Goal: Information Seeking & Learning: Learn about a topic

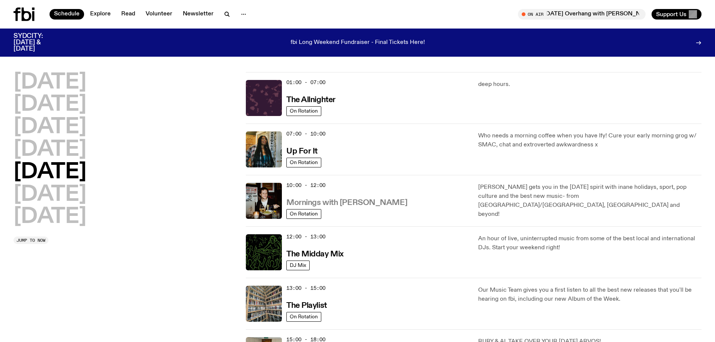
click at [339, 207] on h3 "Mornings with [PERSON_NAME]" at bounding box center [347, 203] width 121 height 8
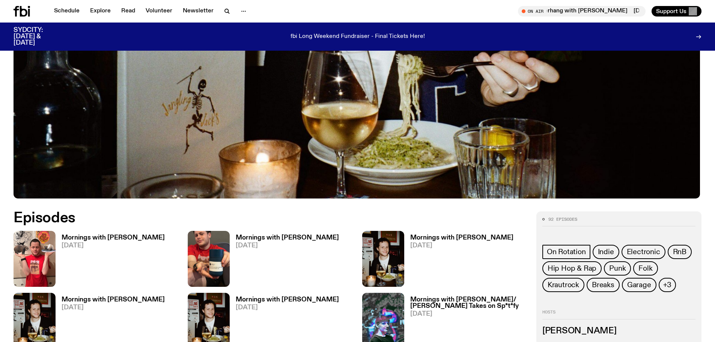
scroll to position [345, 0]
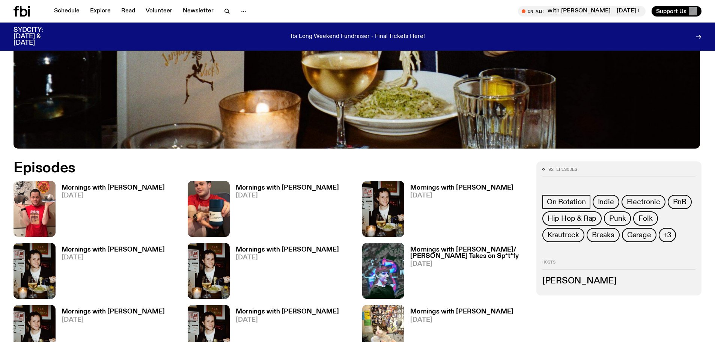
click at [121, 253] on h3 "Mornings with [PERSON_NAME]" at bounding box center [113, 250] width 103 height 6
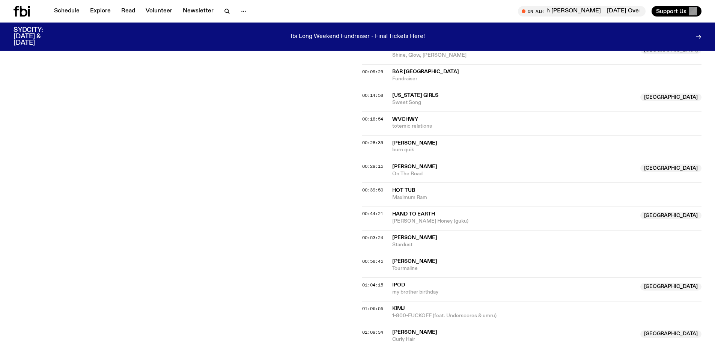
scroll to position [246, 0]
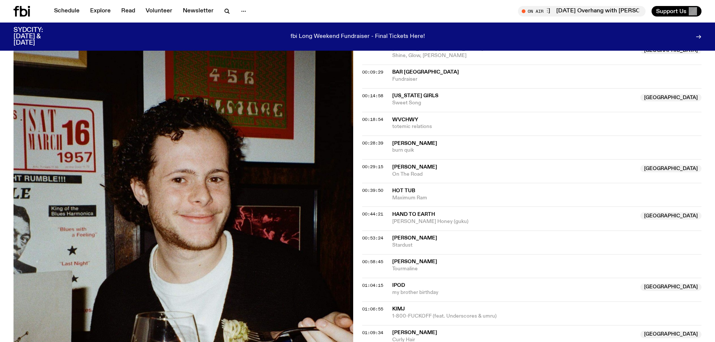
click at [241, 126] on img at bounding box center [184, 271] width 340 height 453
drag, startPoint x: 426, startPoint y: 166, endPoint x: 399, endPoint y: 152, distance: 30.4
click at [393, 154] on div "00:28:39 Klein burn quik" at bounding box center [532, 148] width 340 height 24
copy div "Klein burn quik"
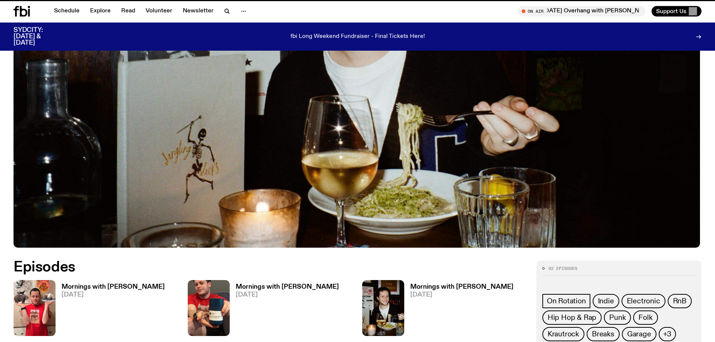
scroll to position [345, 0]
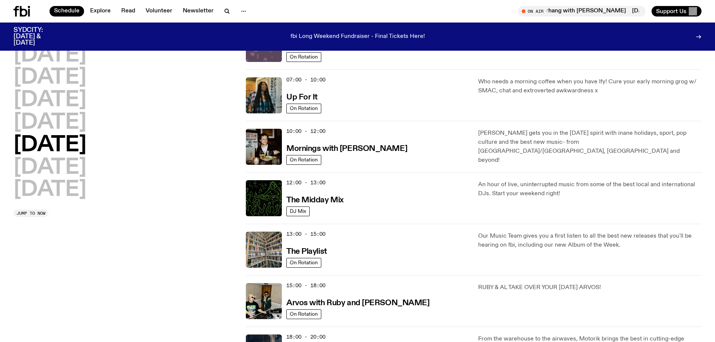
scroll to position [98, 0]
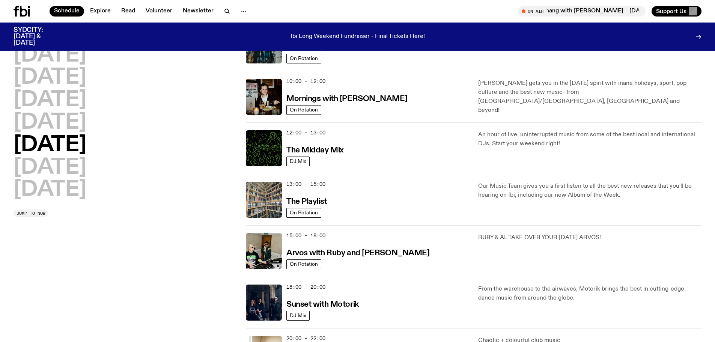
click at [317, 188] on span "13:00 - 15:00" at bounding box center [306, 184] width 39 height 7
click at [323, 206] on h3 "The Playlist" at bounding box center [307, 202] width 41 height 8
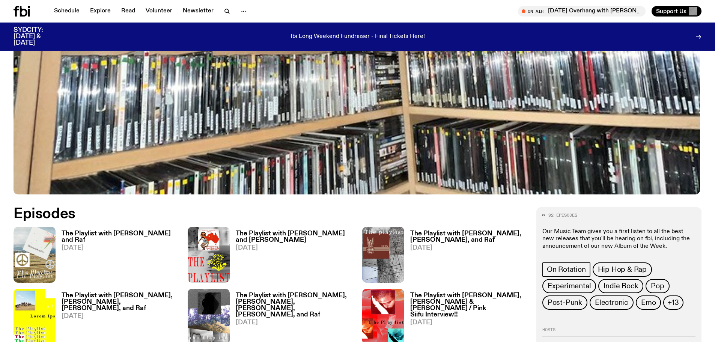
scroll to position [446, 0]
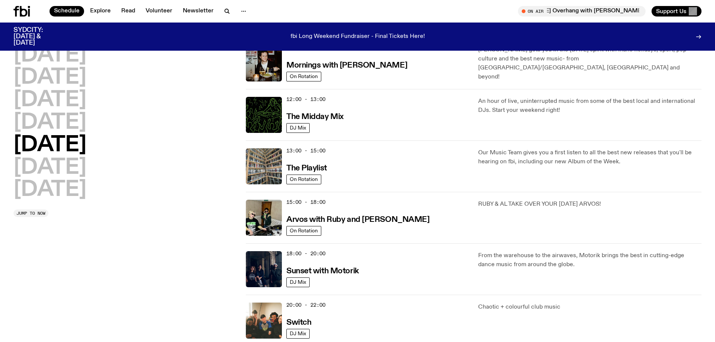
scroll to position [148, 0]
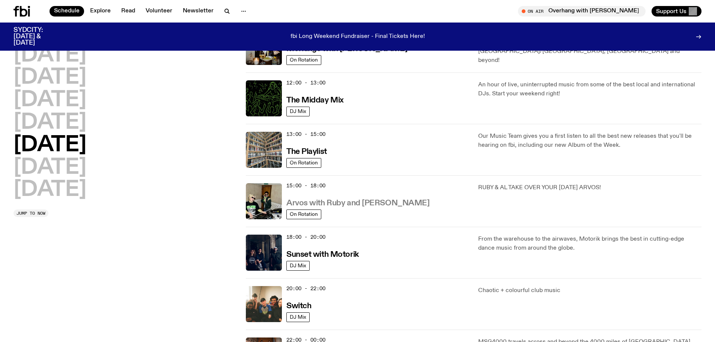
click at [331, 207] on h3 "Arvos with Ruby and [PERSON_NAME]" at bounding box center [358, 203] width 143 height 8
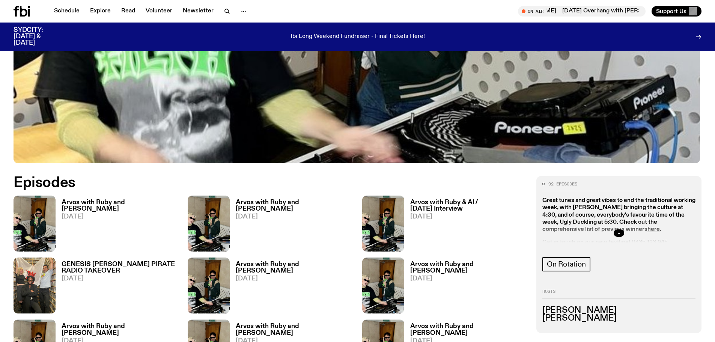
scroll to position [347, 0]
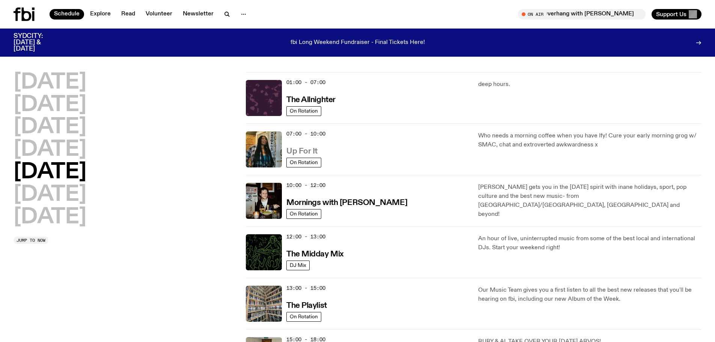
click at [311, 155] on h3 "Up For It" at bounding box center [302, 152] width 31 height 8
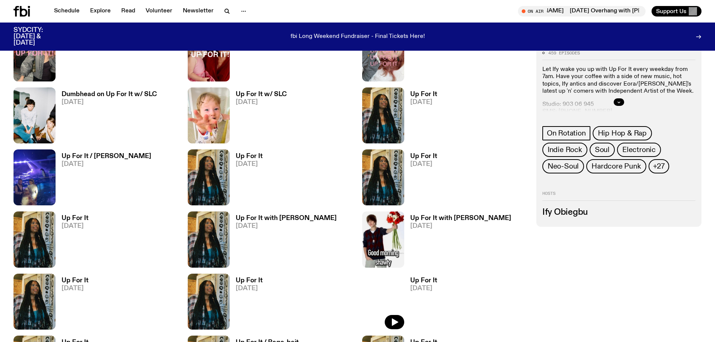
scroll to position [947, 0]
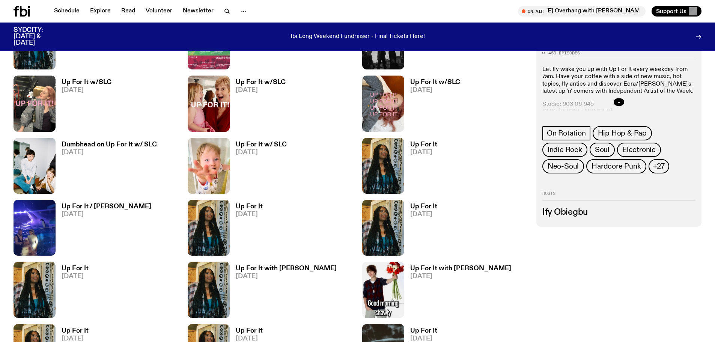
click at [142, 148] on h3 "Dumbhead on Up For It w/ SLC" at bounding box center [109, 145] width 95 height 6
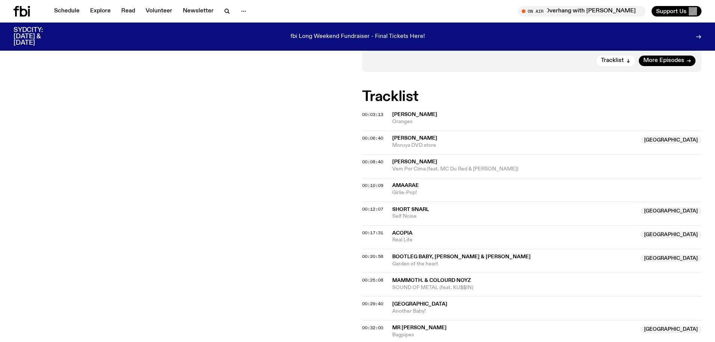
scroll to position [246, 0]
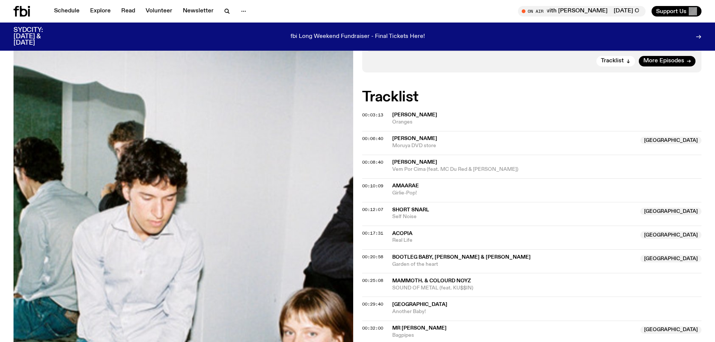
click at [224, 90] on img at bounding box center [184, 271] width 340 height 453
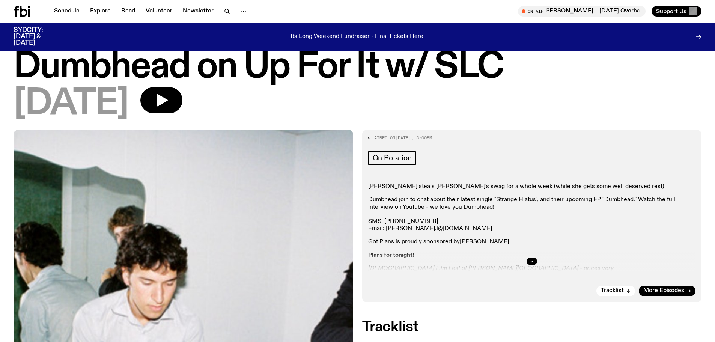
scroll to position [0, 0]
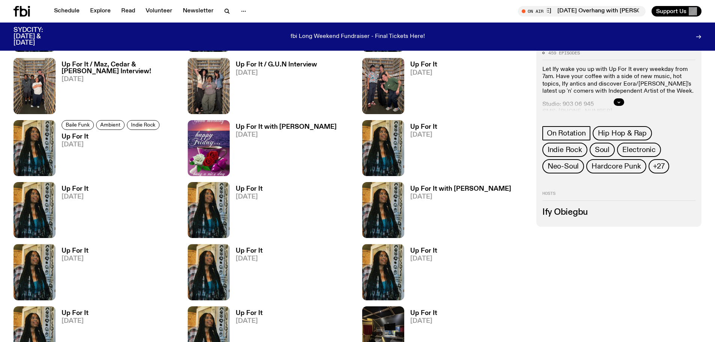
scroll to position [697, 0]
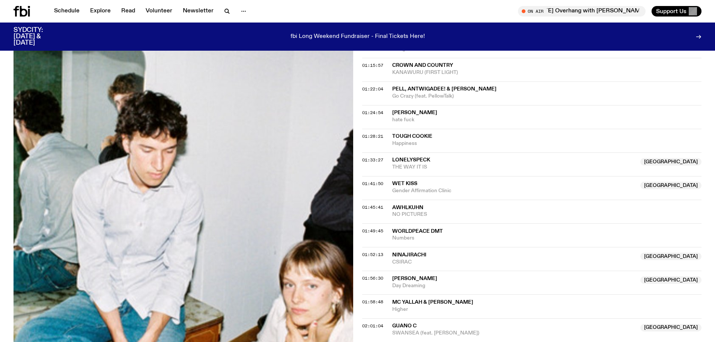
scroll to position [695, 0]
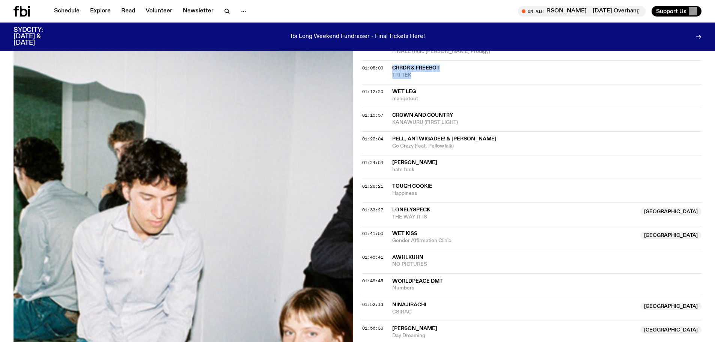
drag, startPoint x: 426, startPoint y: 108, endPoint x: 395, endPoint y: 100, distance: 32.2
click at [395, 79] on div "CRRDR & FREEBOT TRI-TEK" at bounding box center [547, 72] width 310 height 14
drag, startPoint x: 474, startPoint y: 79, endPoint x: 391, endPoint y: 75, distance: 83.1
click at [391, 60] on div "01:03:23 Jamaica Moana NSW FINALE (feat. Kevin JZ Prodigy) NSW" at bounding box center [532, 49] width 340 height 24
copy div "Jamaica Moana NSW FINALE (feat. Kevin JZ Prodigy)"
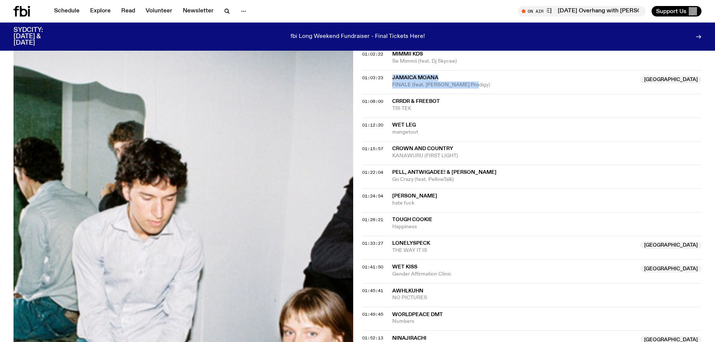
scroll to position [645, 0]
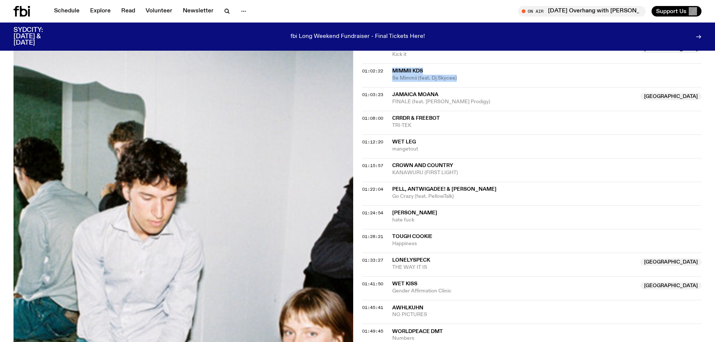
drag, startPoint x: 464, startPoint y: 109, endPoint x: 397, endPoint y: 100, distance: 67.5
click at [397, 82] on div "Mimmii KDS Se Mimmii (feat. Dj Skycee)" at bounding box center [547, 75] width 310 height 14
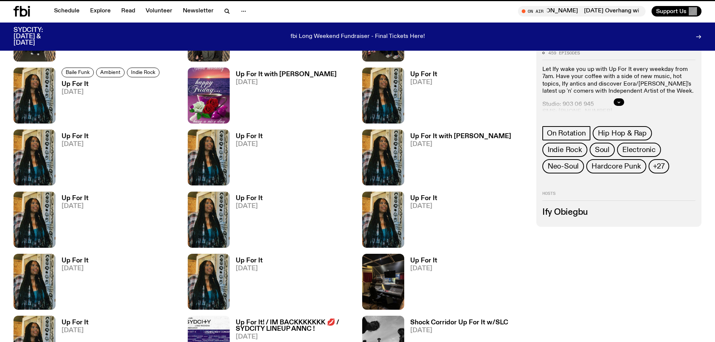
scroll to position [697, 0]
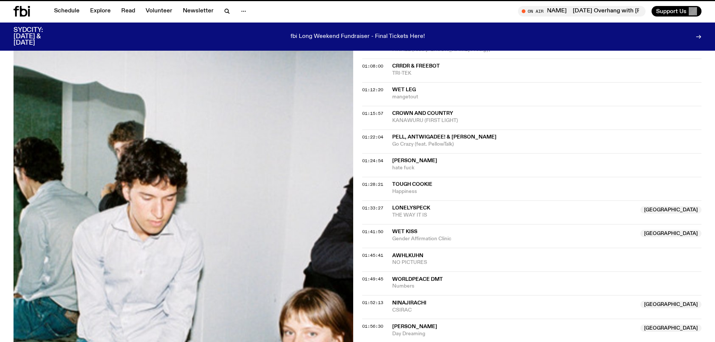
scroll to position [645, 0]
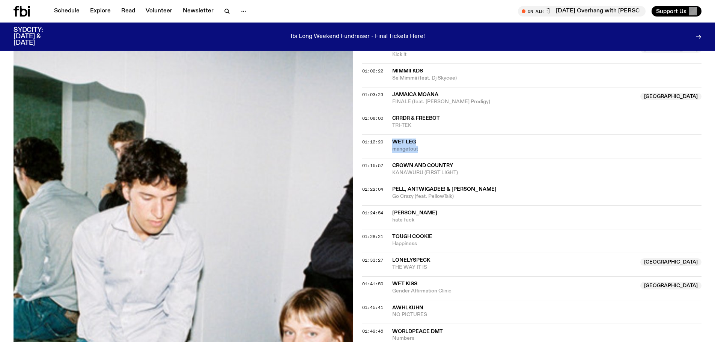
drag, startPoint x: 434, startPoint y: 184, endPoint x: 386, endPoint y: 175, distance: 48.8
click at [386, 158] on div "01:12:20 Wet Leg mangetout" at bounding box center [532, 146] width 340 height 24
copy div "Wet Leg mangetout"
drag, startPoint x: 484, startPoint y: 211, endPoint x: 389, endPoint y: 200, distance: 96.0
click at [389, 182] on div "01:15:57 Crown and Country KANAWURU (FIRST LIGHT)" at bounding box center [532, 170] width 340 height 24
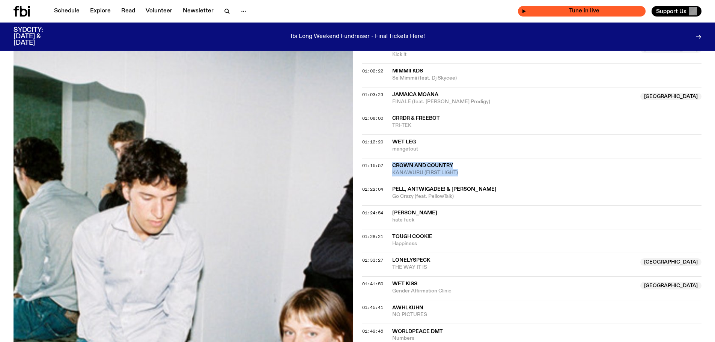
copy div "Crown and Country KANAWURU (FIRST LIGHT)"
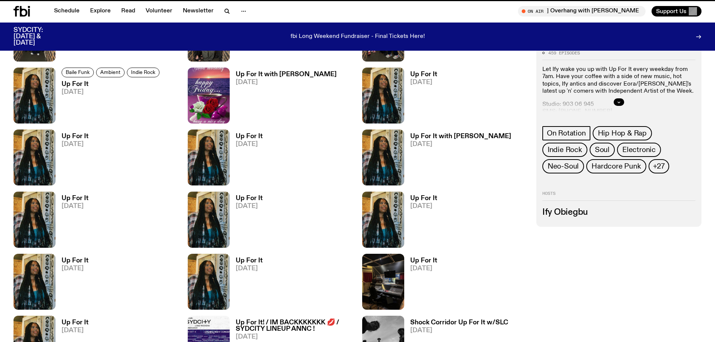
scroll to position [697, 0]
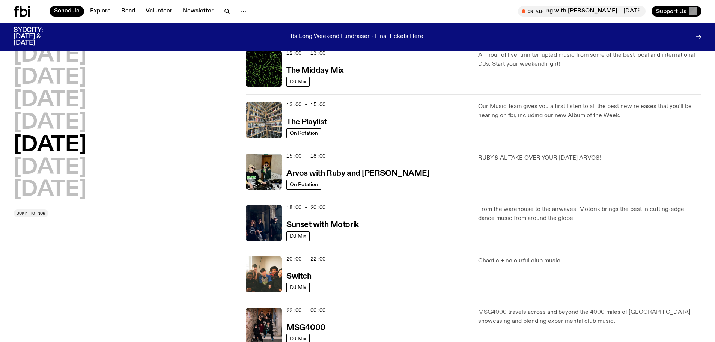
scroll to position [194, 0]
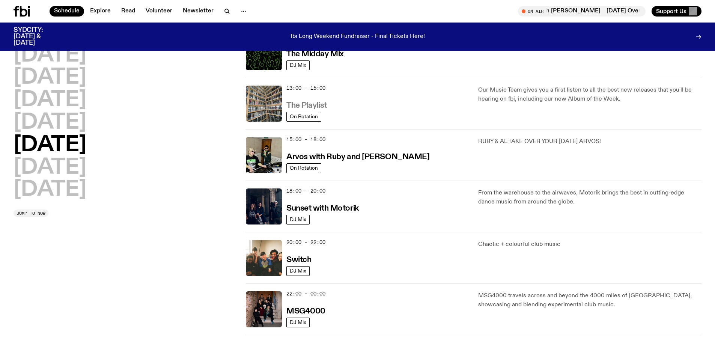
click at [314, 110] on h3 "The Playlist" at bounding box center [307, 106] width 41 height 8
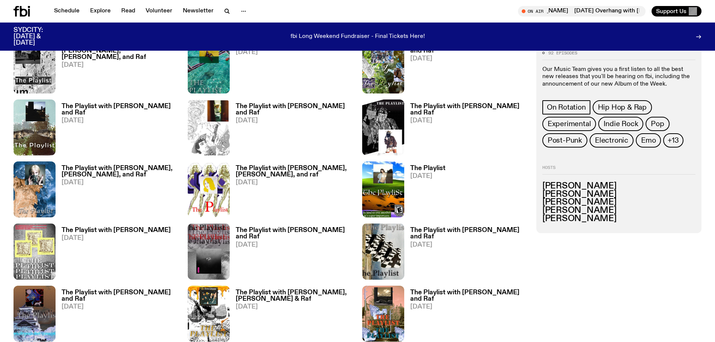
scroll to position [596, 0]
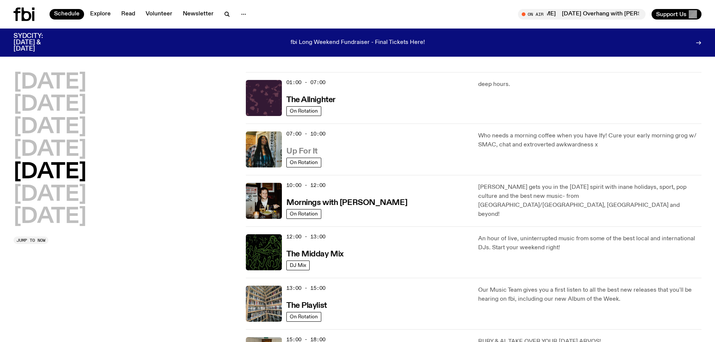
click at [313, 155] on h3 "Up For It" at bounding box center [302, 152] width 31 height 8
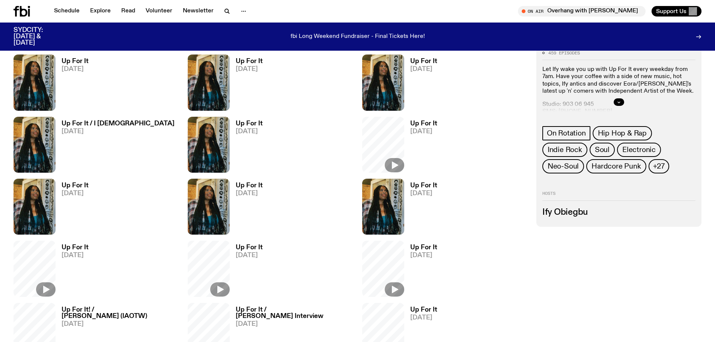
scroll to position [1448, 0]
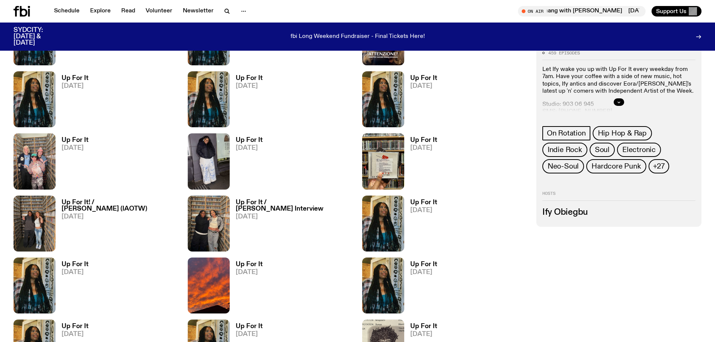
click at [255, 27] on span "[DATE]" at bounding box center [249, 24] width 27 height 6
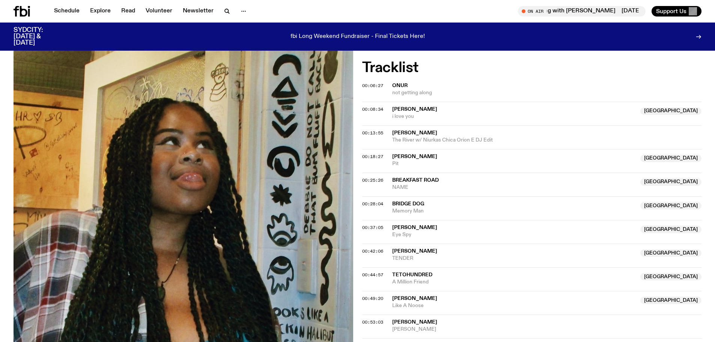
scroll to position [347, 0]
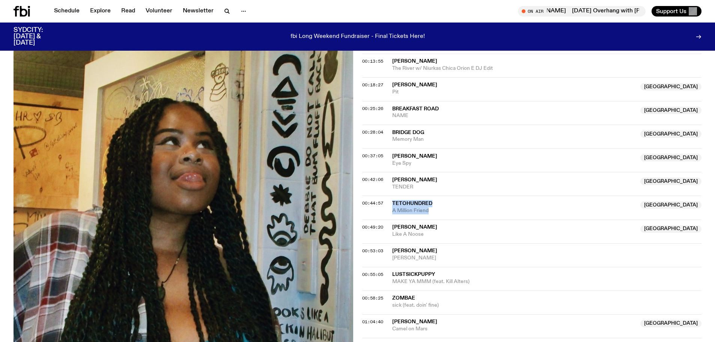
drag, startPoint x: 393, startPoint y: 221, endPoint x: 462, endPoint y: 232, distance: 69.6
click at [462, 219] on div "00:44:57 tetohundred Australia A Million Friend Australia" at bounding box center [532, 208] width 340 height 24
copy div "tetohundred Australia A Million Friend"
drag, startPoint x: 430, startPoint y: 208, endPoint x: 391, endPoint y: 199, distance: 40.4
click at [391, 196] on div "00:42:06 Elle Shimada Australia TENDER Australia" at bounding box center [532, 184] width 340 height 24
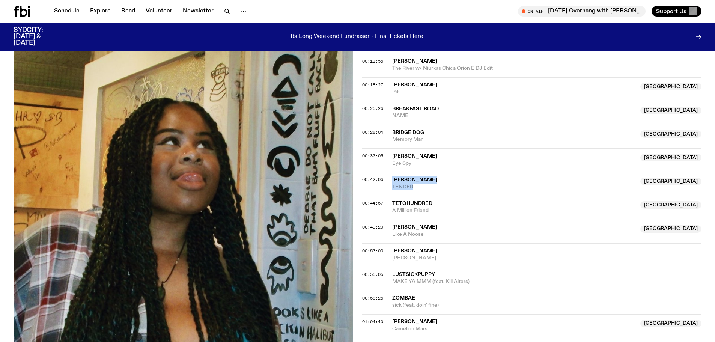
copy div "Elle Shimada Australia TENDER"
click at [382, 206] on span "00:44:57" at bounding box center [372, 203] width 21 height 6
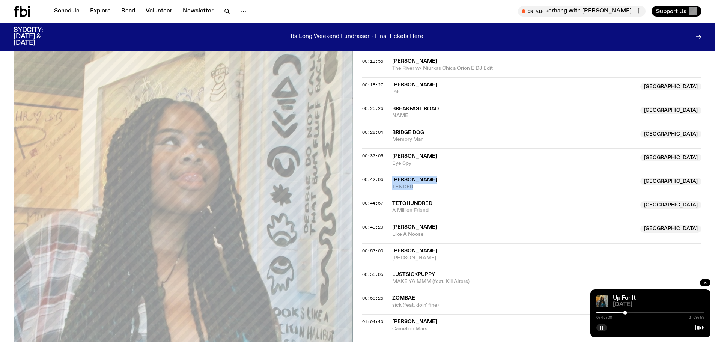
click at [624, 311] on div at bounding box center [626, 313] width 4 height 4
click at [623, 312] on div at bounding box center [651, 313] width 108 height 2
click at [635, 312] on div at bounding box center [651, 313] width 108 height 2
click at [597, 331] on div at bounding box center [651, 327] width 108 height 9
click at [600, 328] on icon "button" at bounding box center [602, 328] width 5 height 5
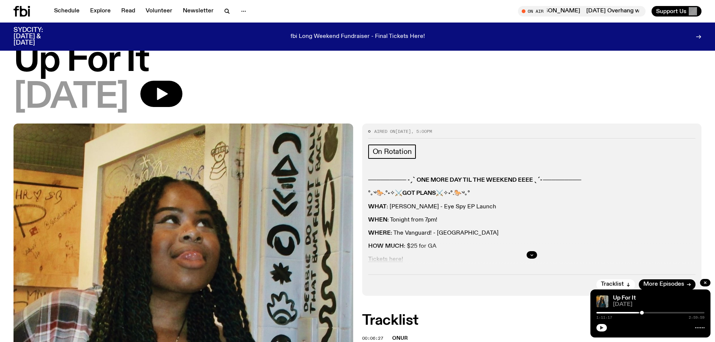
scroll to position [0, 0]
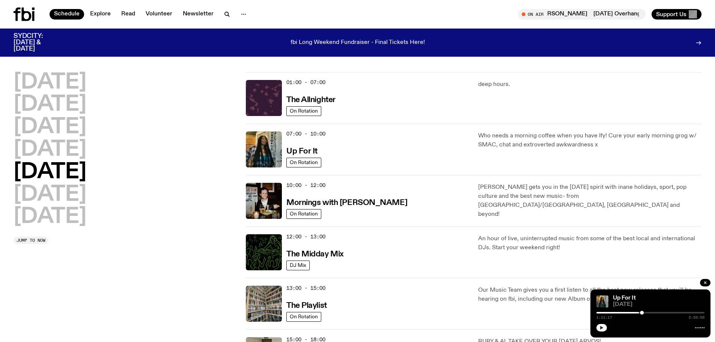
click at [307, 137] on span "07:00 - 10:00" at bounding box center [306, 133] width 39 height 7
click at [309, 152] on link "Up For It" at bounding box center [302, 150] width 31 height 9
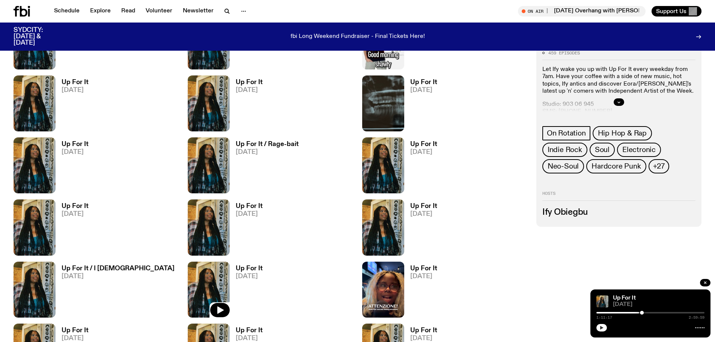
scroll to position [1696, 0]
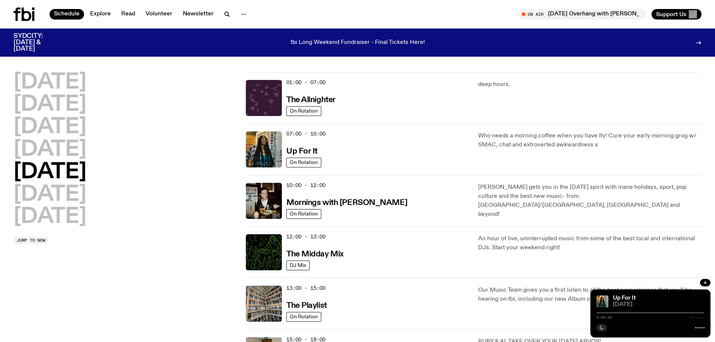
click at [77, 129] on h2 "[DATE]" at bounding box center [50, 127] width 73 height 21
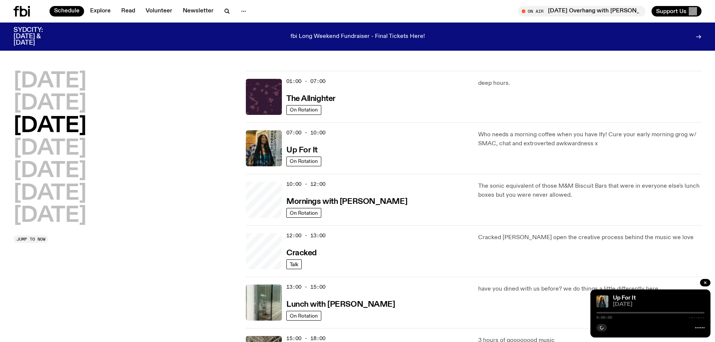
scroll to position [22, 0]
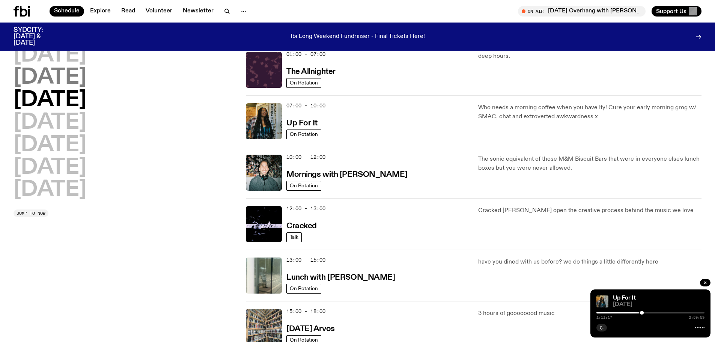
click at [77, 83] on h2 "[DATE]" at bounding box center [50, 77] width 73 height 21
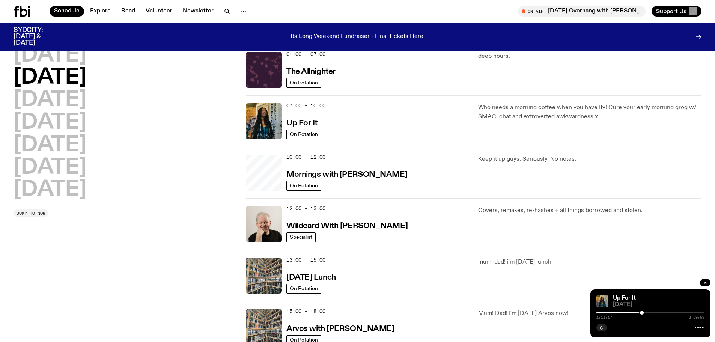
click at [71, 68] on h2 "[DATE]" at bounding box center [50, 77] width 73 height 21
click at [69, 56] on h2 "[DATE]" at bounding box center [50, 55] width 73 height 21
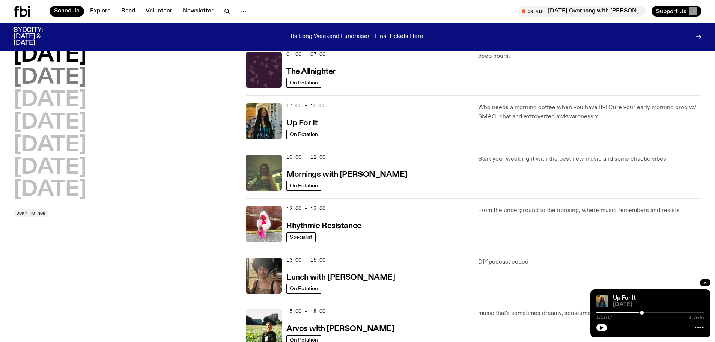
click at [63, 76] on h2 "[DATE]" at bounding box center [50, 77] width 73 height 21
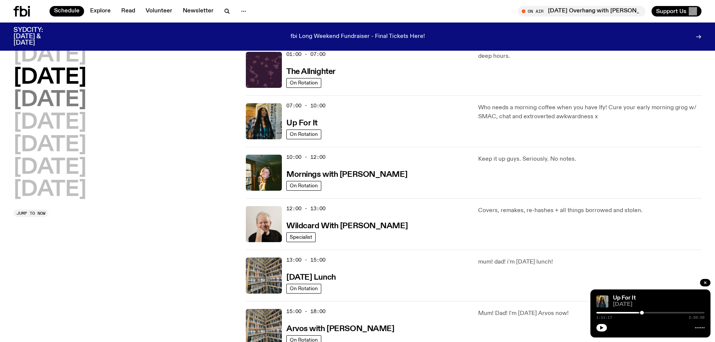
click at [65, 97] on h2 "[DATE]" at bounding box center [50, 100] width 73 height 21
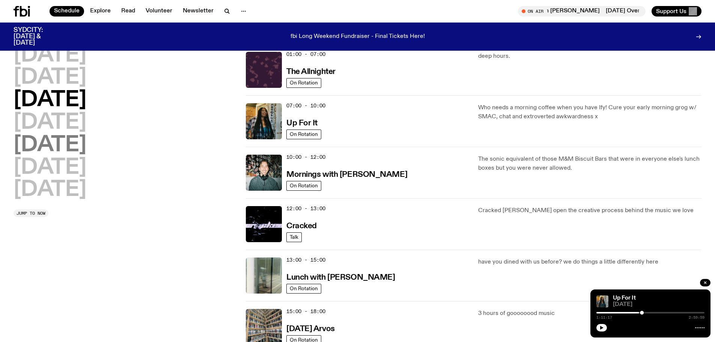
click at [54, 142] on h2 "[DATE]" at bounding box center [50, 145] width 73 height 21
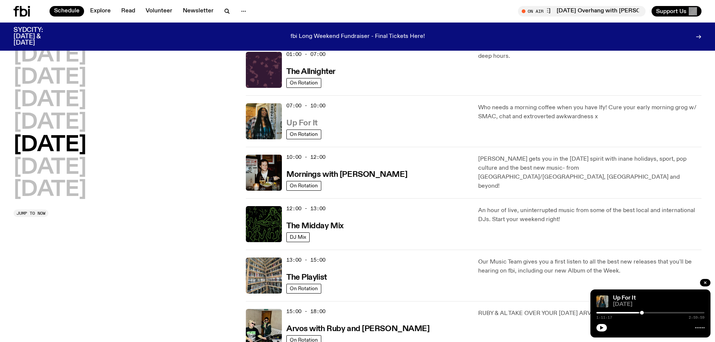
click at [301, 127] on h3 "Up For It" at bounding box center [302, 123] width 31 height 8
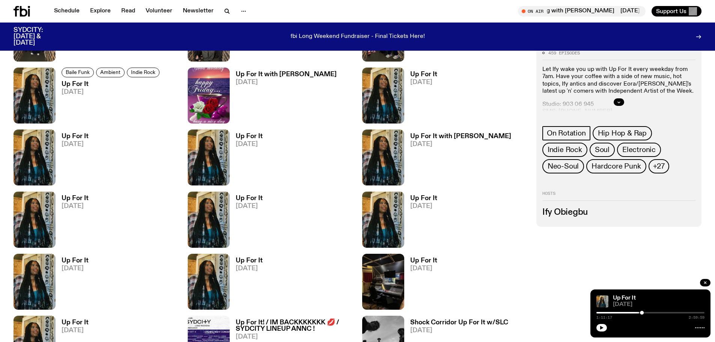
scroll to position [745, 0]
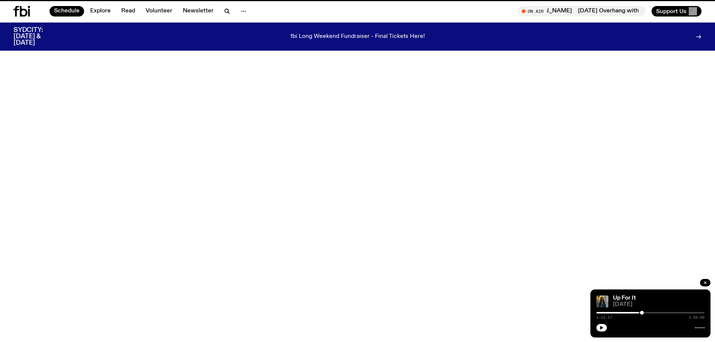
scroll to position [22, 0]
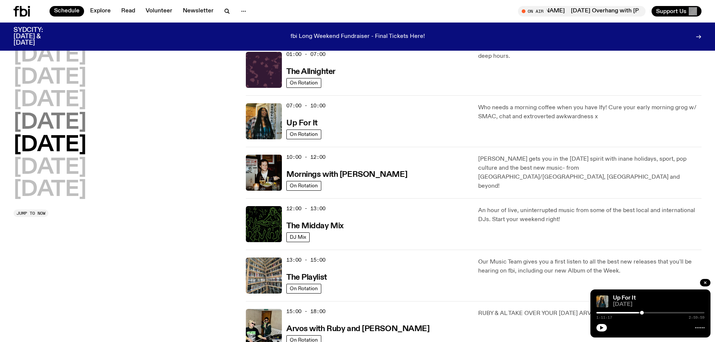
click at [75, 124] on h2 "[DATE]" at bounding box center [50, 122] width 73 height 21
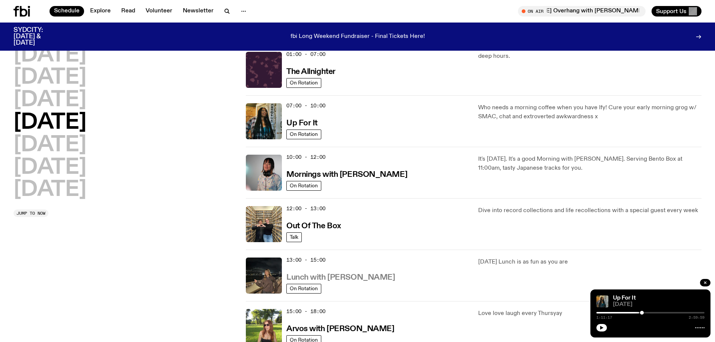
click at [339, 282] on h3 "Lunch with [PERSON_NAME]" at bounding box center [341, 278] width 109 height 8
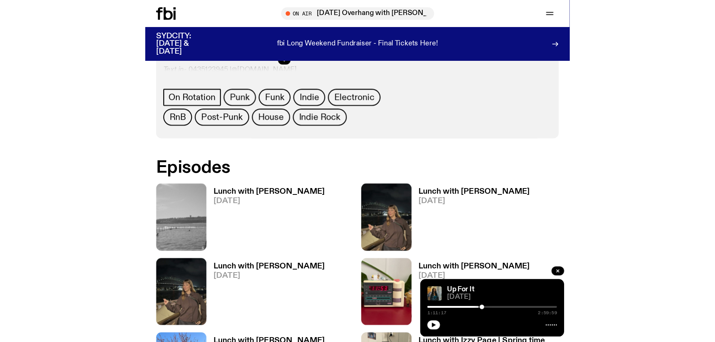
scroll to position [459, 0]
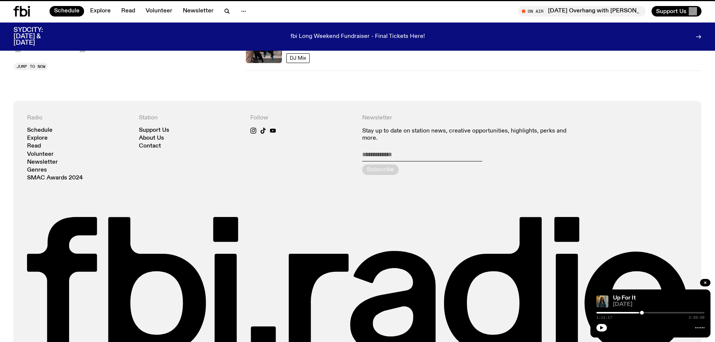
scroll to position [22, 0]
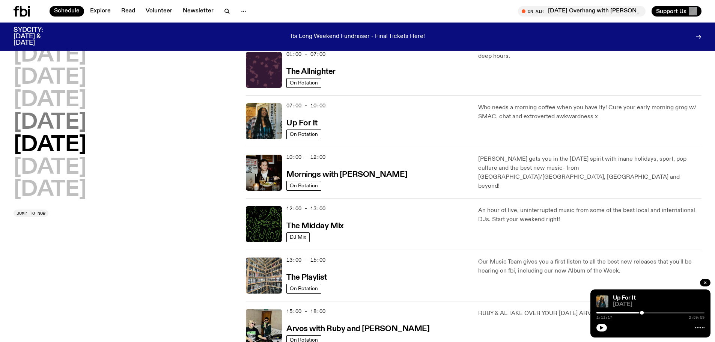
click at [47, 130] on h2 "[DATE]" at bounding box center [50, 122] width 73 height 21
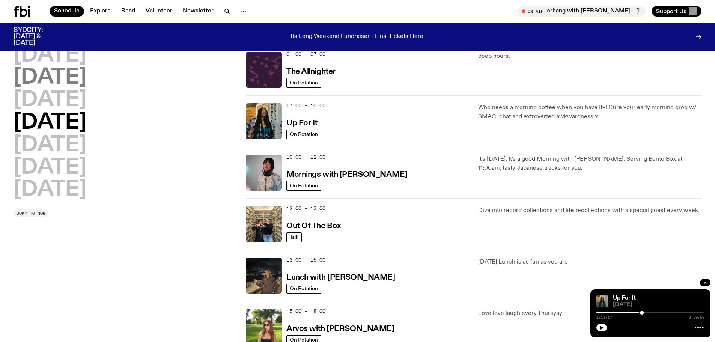
click at [57, 76] on h2 "[DATE]" at bounding box center [50, 77] width 73 height 21
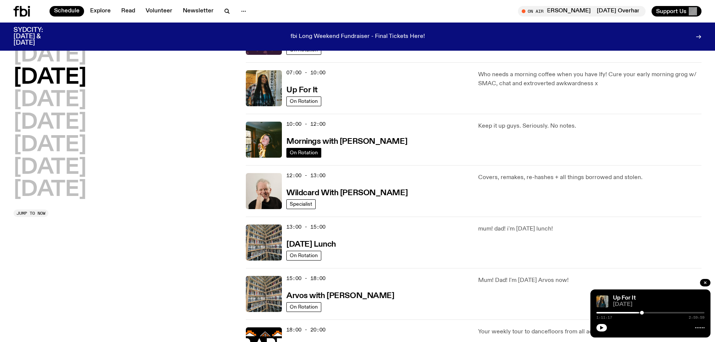
scroll to position [122, 0]
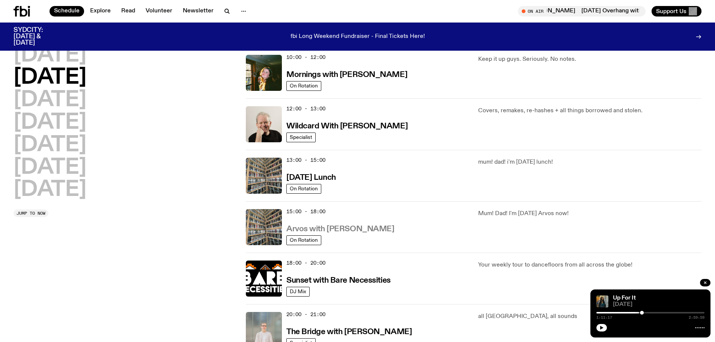
click at [346, 233] on h3 "Arvos with [PERSON_NAME]" at bounding box center [341, 229] width 108 height 8
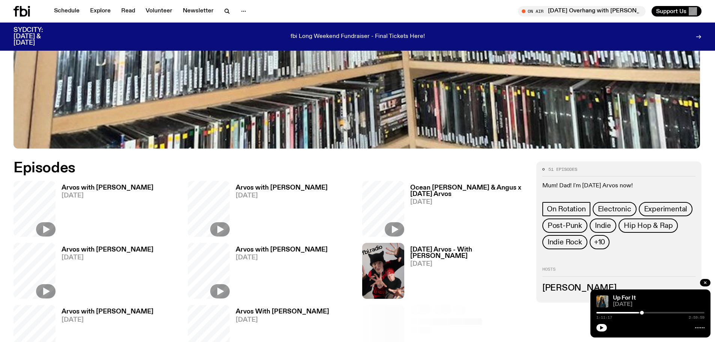
scroll to position [345, 0]
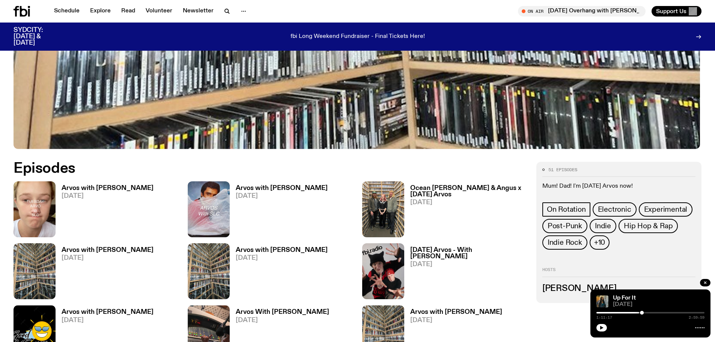
click at [438, 198] on h3 "Ocean [PERSON_NAME] & Angus x [DATE] Arvos" at bounding box center [468, 191] width 117 height 13
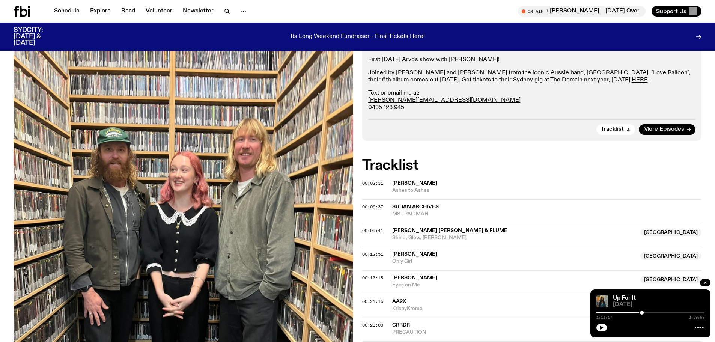
scroll to position [296, 0]
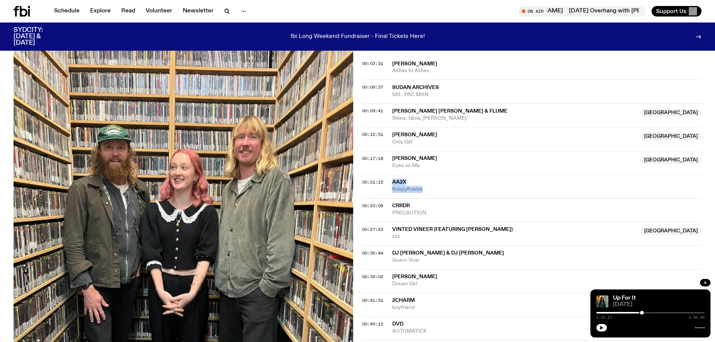
drag, startPoint x: 426, startPoint y: 205, endPoint x: 391, endPoint y: 201, distance: 35.5
click at [391, 198] on div "00:21:15 AA2x KrispyKreme" at bounding box center [532, 187] width 340 height 24
copy div "AA2x KrispyKreme"
drag, startPoint x: 431, startPoint y: 230, endPoint x: 390, endPoint y: 220, distance: 42.4
click at [390, 220] on div "00:23:08 CRRDR PRECAUTION" at bounding box center [532, 210] width 340 height 24
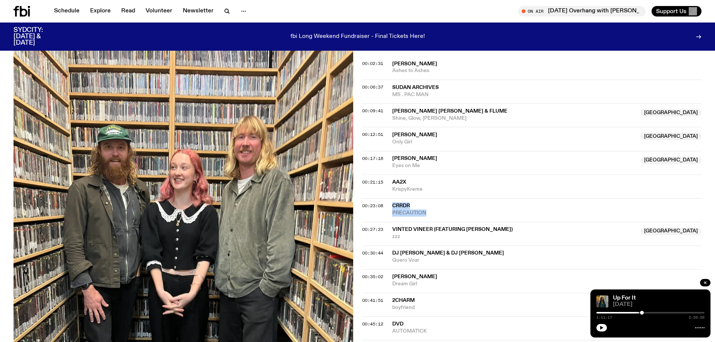
copy div "CRRDR PRECAUTION"
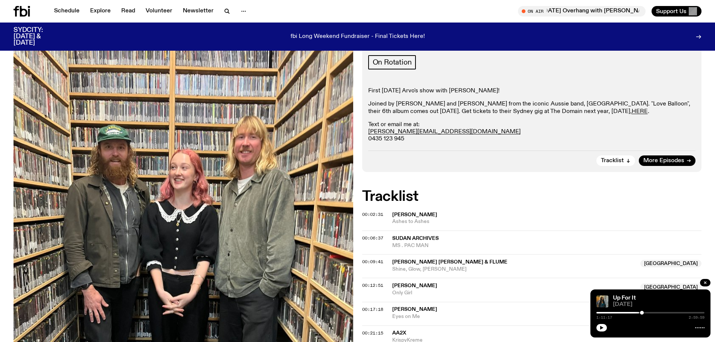
scroll to position [46, 0]
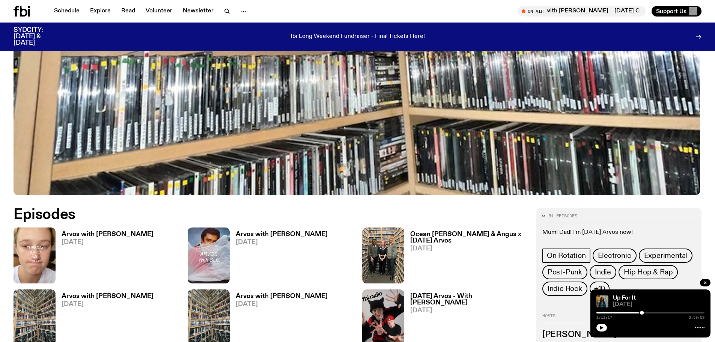
scroll to position [449, 0]
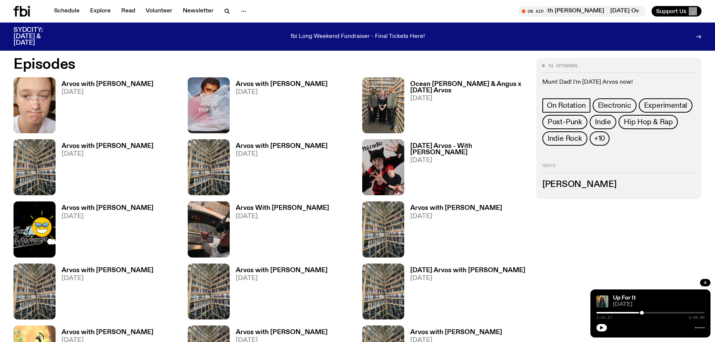
click at [416, 90] on h3 "Ocean [PERSON_NAME] & Angus x [DATE] Arvos" at bounding box center [468, 87] width 117 height 13
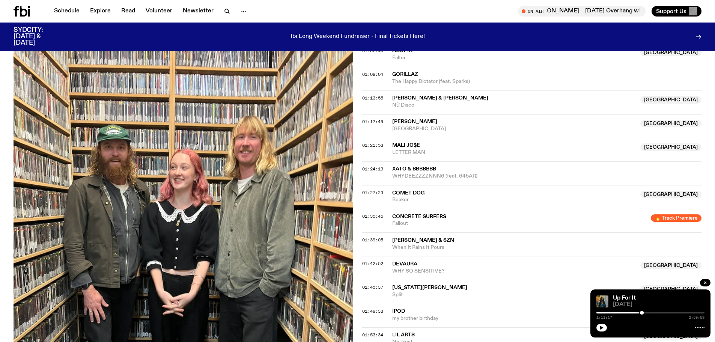
scroll to position [647, 0]
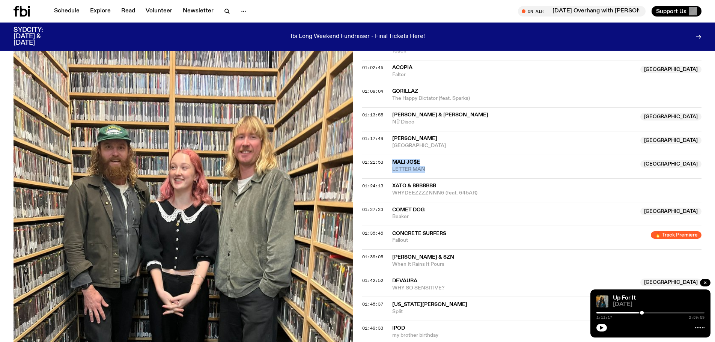
drag, startPoint x: 437, startPoint y: 204, endPoint x: 394, endPoint y: 198, distance: 44.3
click at [394, 178] on div "01:21:53 MALI JO$E [GEOGRAPHIC_DATA] LETTER MAN Australia" at bounding box center [532, 167] width 340 height 24
copy div "MALI JO$E [GEOGRAPHIC_DATA] LETTER MAN"
